Goal: Check status

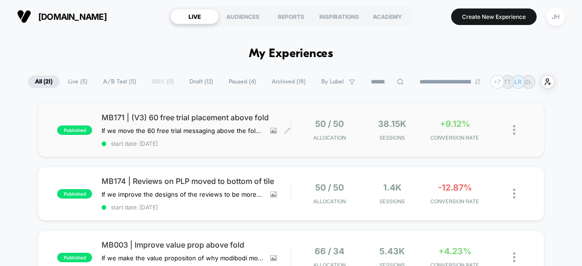
click at [228, 114] on span "MB171 | (V3) 60 free trial placement above fold" at bounding box center [196, 117] width 189 height 9
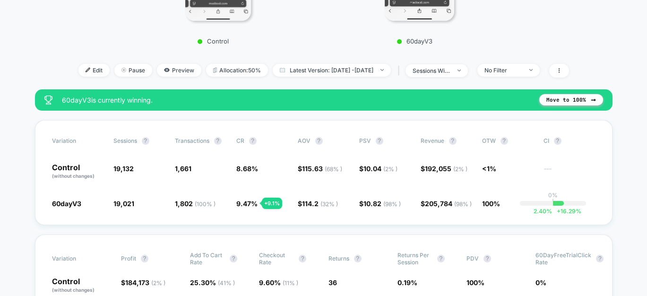
scroll to position [286, 0]
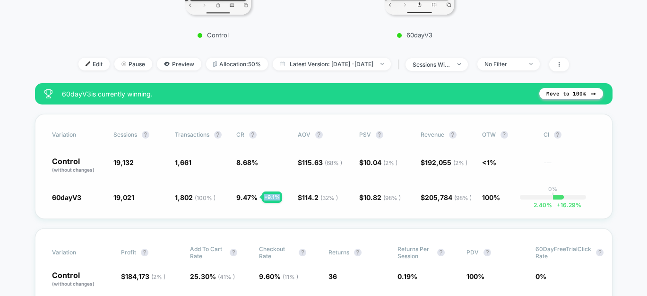
drag, startPoint x: 262, startPoint y: 196, endPoint x: 276, endPoint y: 197, distance: 14.2
click at [276, 197] on div "+ 9.1 %" at bounding box center [272, 196] width 20 height 11
click at [146, 212] on div "Variation Sessions ? Transactions ? CR ? AOV ? PSV ? Revenue ? OTW ? CI ? Contr…" at bounding box center [323, 166] width 577 height 105
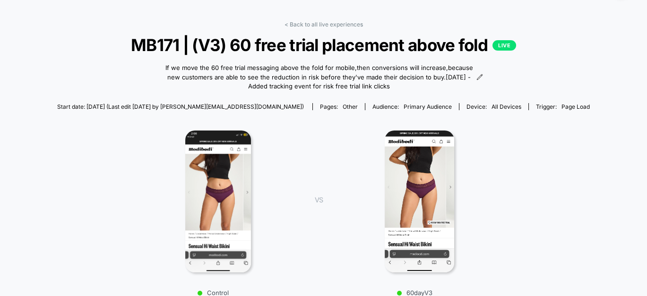
scroll to position [26, 0]
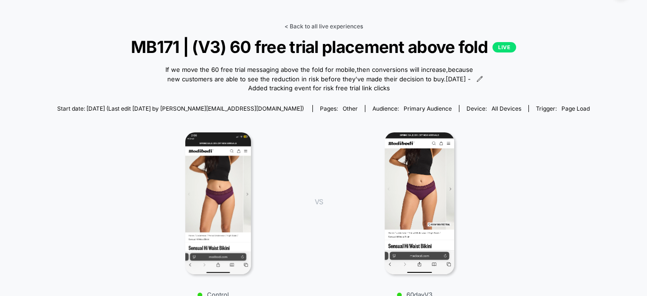
click at [318, 26] on link "< Back to all live experiences" at bounding box center [323, 26] width 78 height 7
